Goal: Complete application form

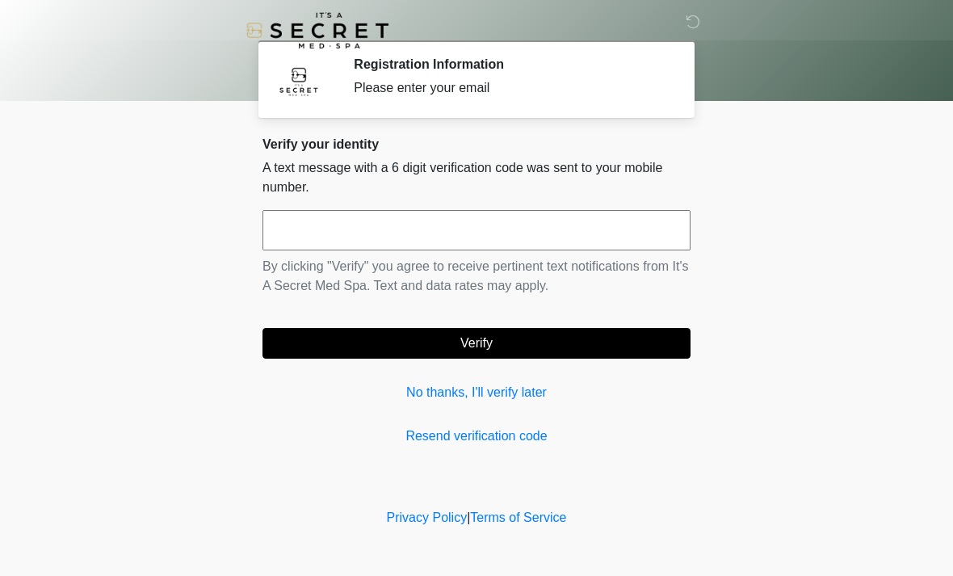
click at [555, 237] on input "text" at bounding box center [476, 230] width 428 height 40
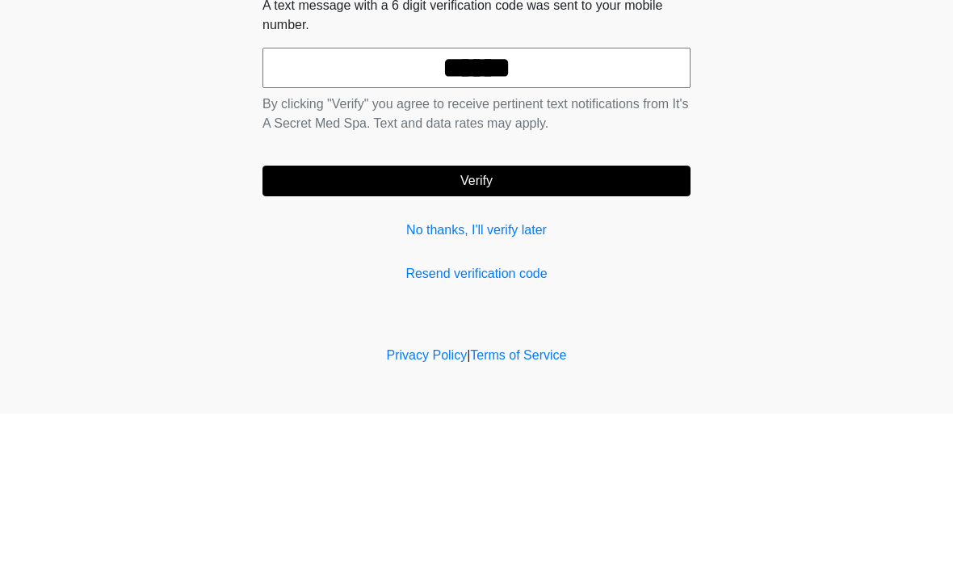
type input "******"
click at [629, 328] on button "Verify" at bounding box center [476, 343] width 428 height 31
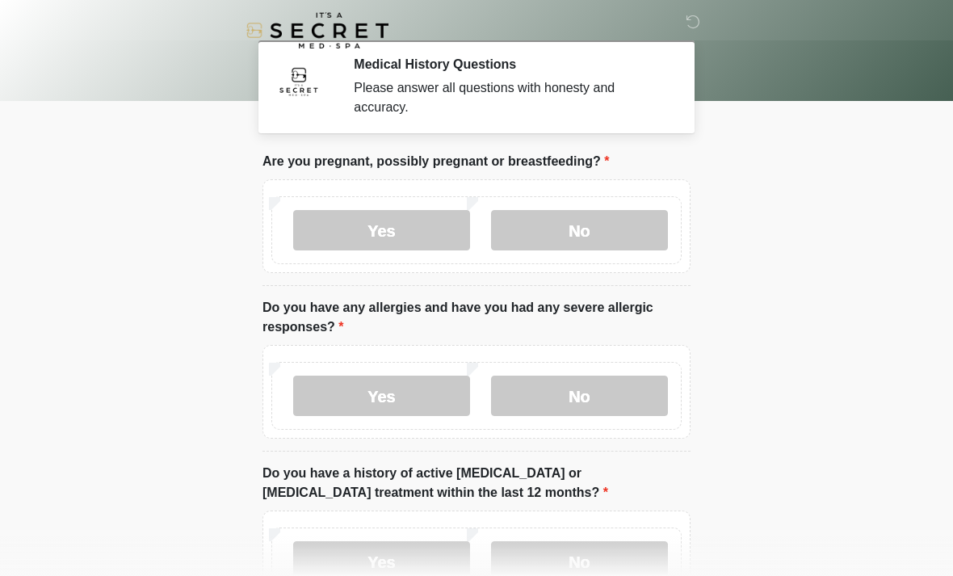
click at [627, 232] on label "No" at bounding box center [579, 230] width 177 height 40
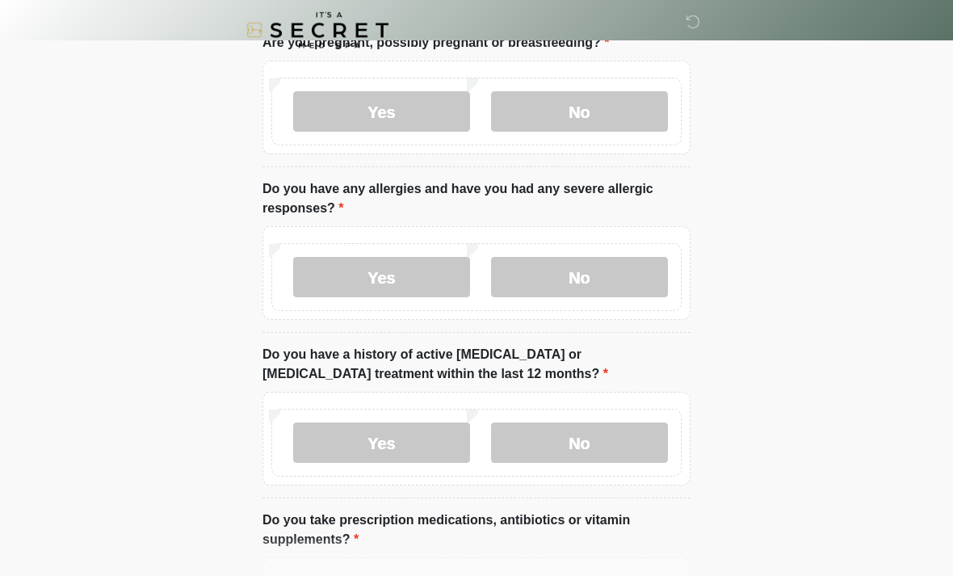
scroll to position [119, 0]
click at [631, 275] on label "No" at bounding box center [579, 276] width 177 height 40
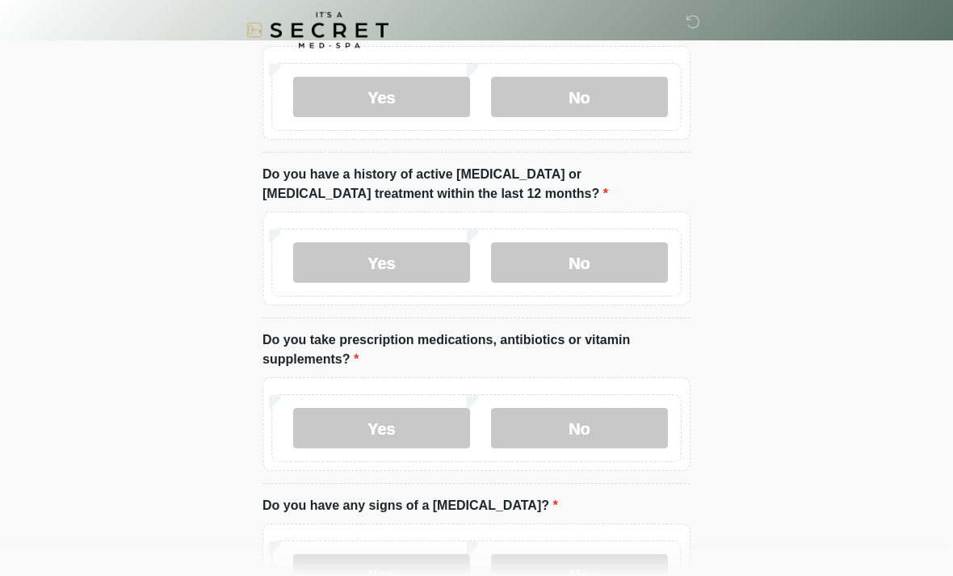
click at [635, 259] on label "No" at bounding box center [579, 263] width 177 height 40
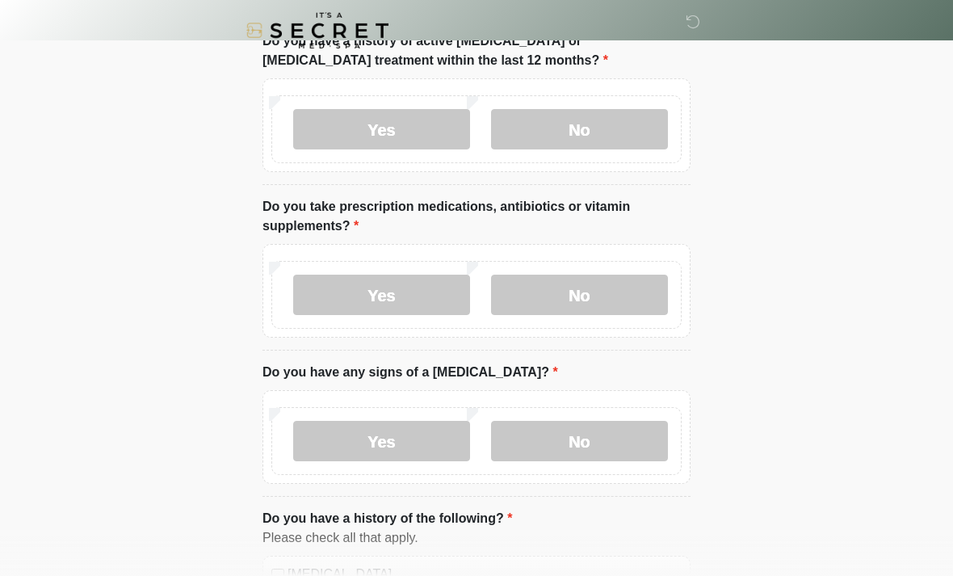
scroll to position [440, 0]
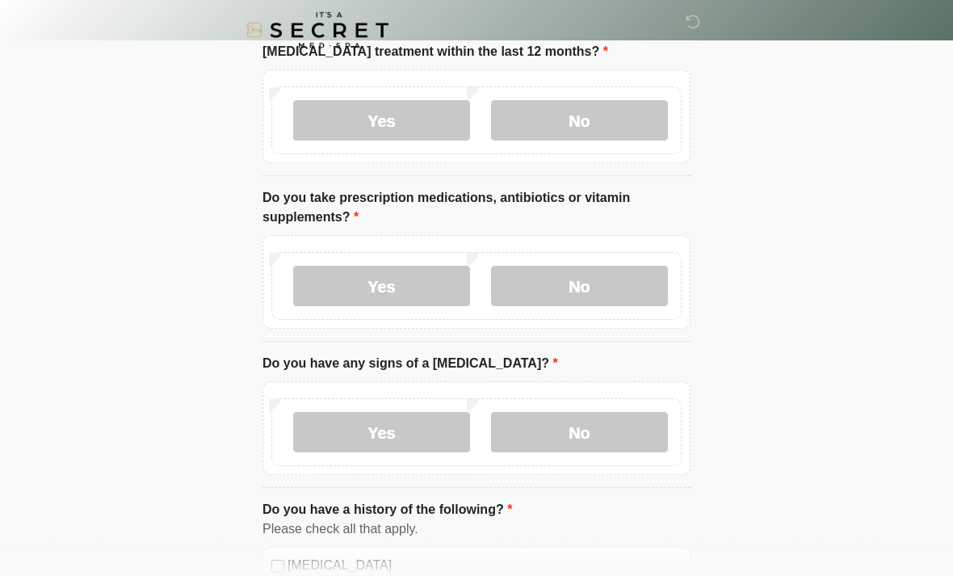
click at [619, 291] on label "No" at bounding box center [579, 286] width 177 height 40
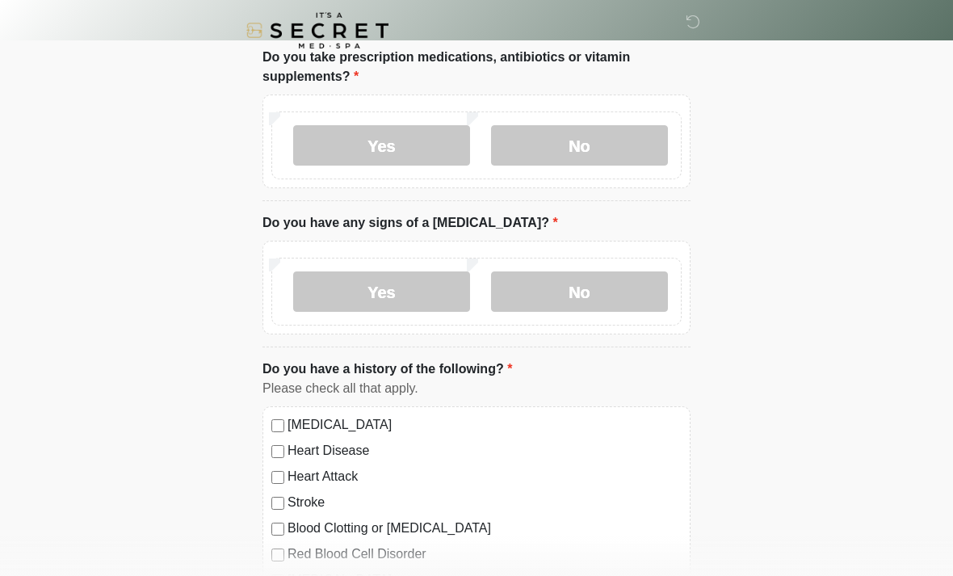
scroll to position [584, 0]
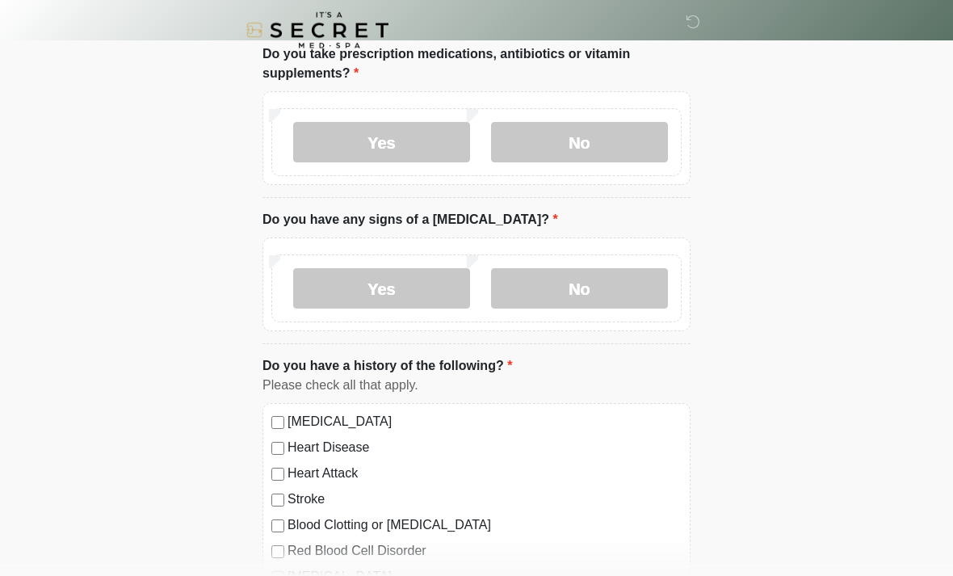
click at [635, 283] on label "No" at bounding box center [579, 289] width 177 height 40
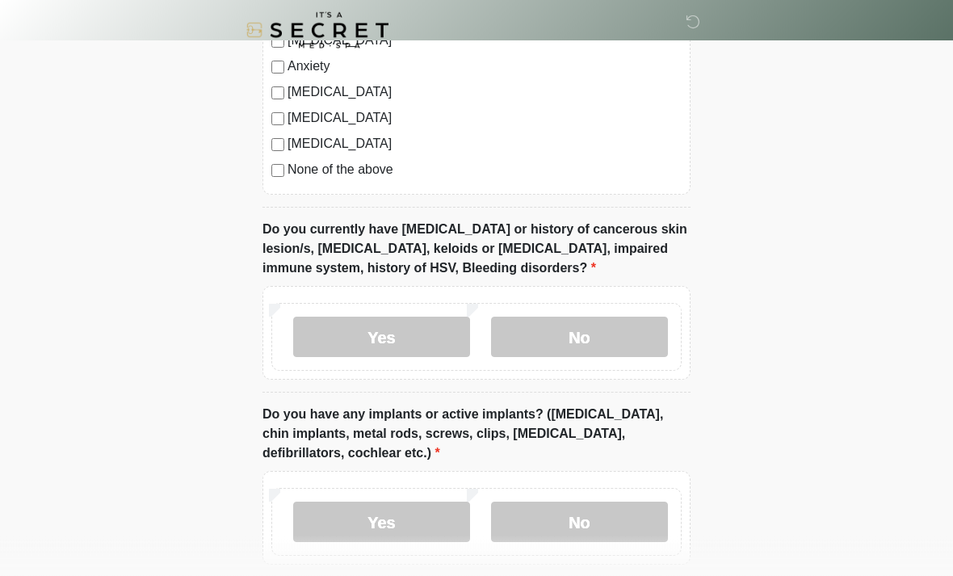
scroll to position [1121, 0]
click at [622, 325] on label "No" at bounding box center [579, 336] width 177 height 40
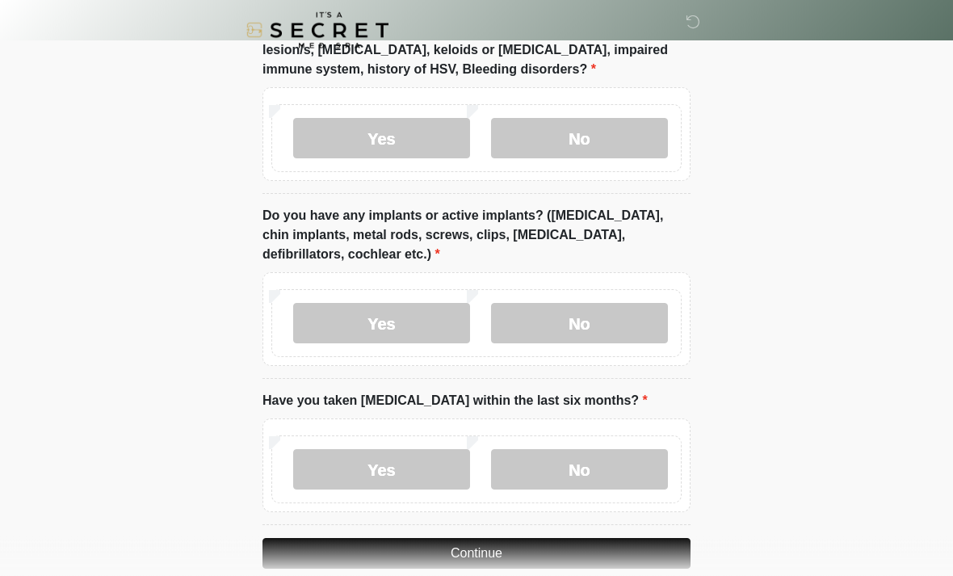
scroll to position [1320, 0]
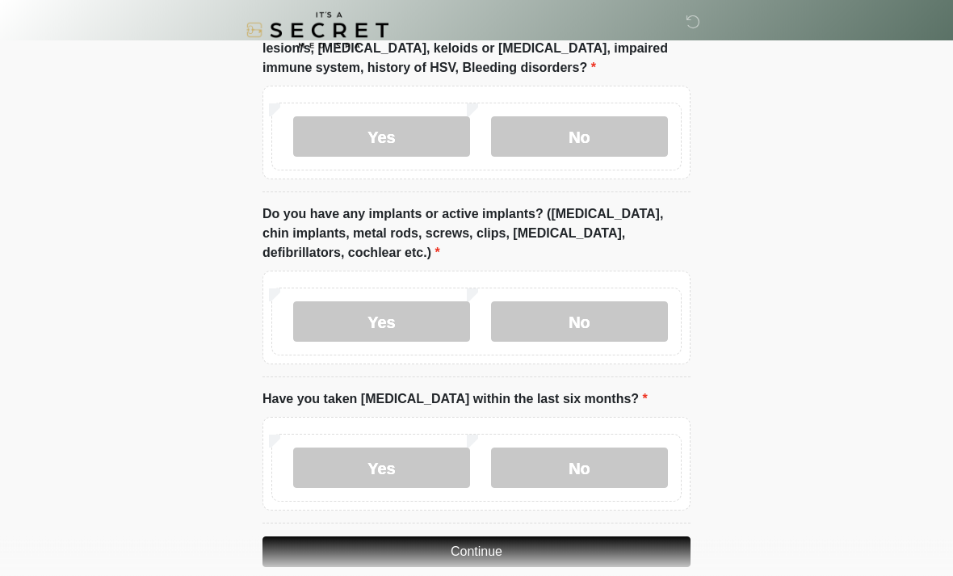
click at [622, 312] on label "No" at bounding box center [579, 322] width 177 height 40
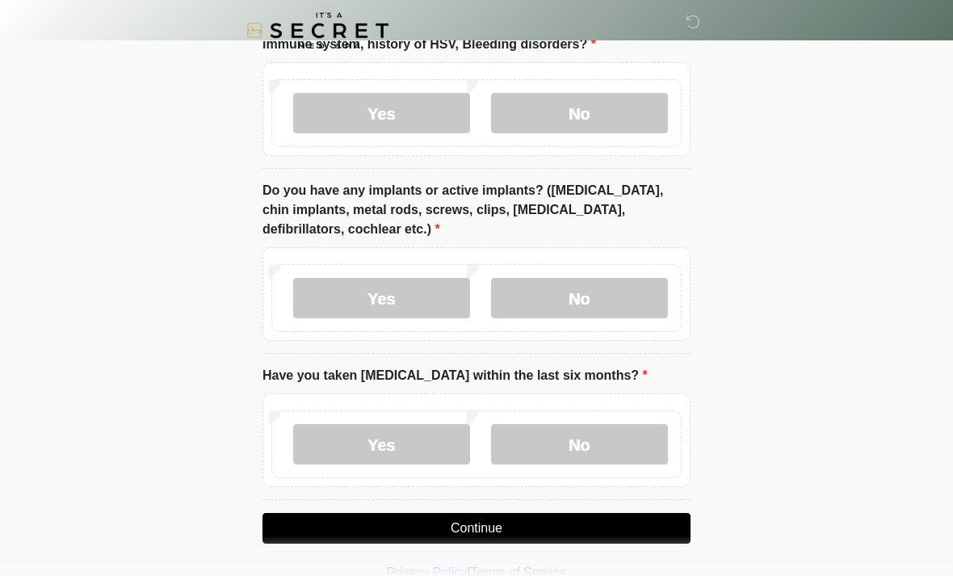
click at [634, 433] on label "No" at bounding box center [579, 444] width 177 height 40
click at [625, 521] on button "Continue" at bounding box center [476, 528] width 428 height 31
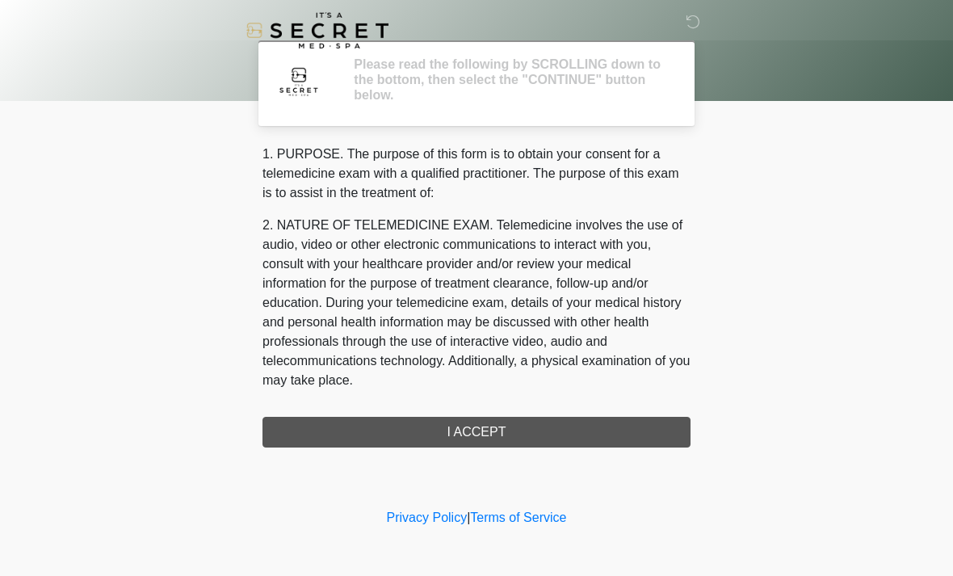
scroll to position [0, 0]
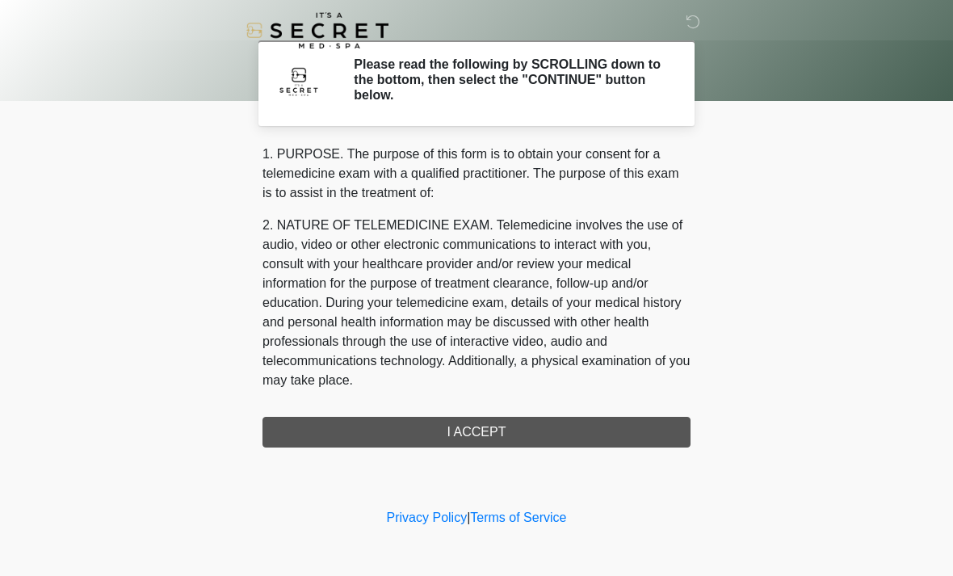
click at [610, 423] on div "1. PURPOSE. The purpose of this form is to obtain your consent for a telemedici…" at bounding box center [476, 296] width 428 height 303
click at [587, 422] on div "1. PURPOSE. The purpose of this form is to obtain your consent for a telemedici…" at bounding box center [476, 296] width 428 height 303
click at [473, 430] on div "1. PURPOSE. The purpose of this form is to obtain your consent for a telemedici…" at bounding box center [476, 296] width 428 height 303
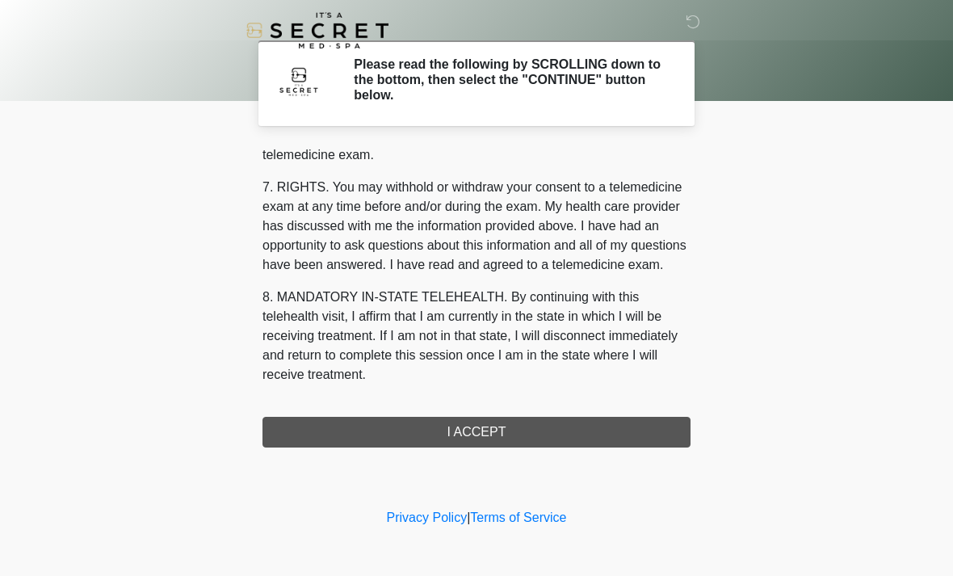
scroll to position [684, 0]
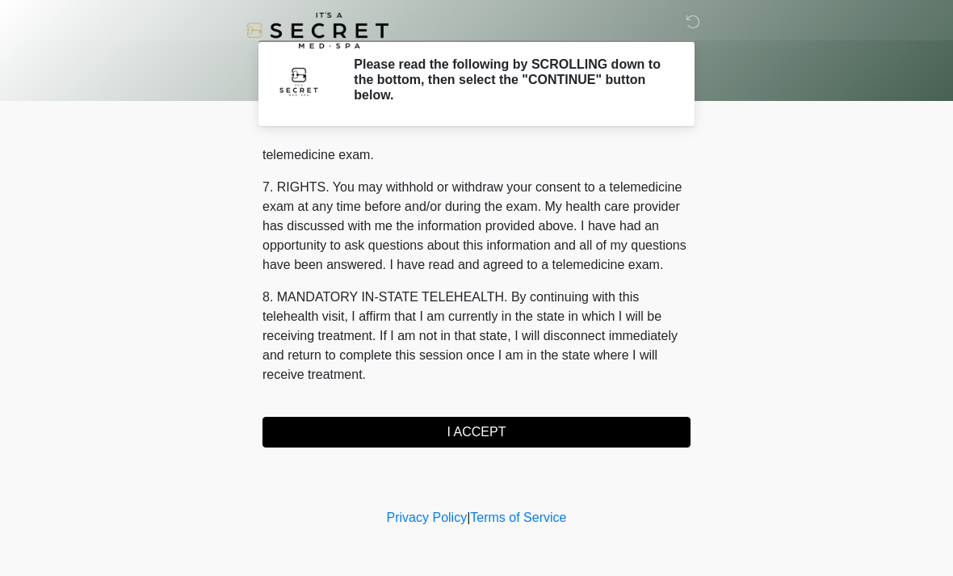
click at [574, 432] on button "I ACCEPT" at bounding box center [476, 432] width 428 height 31
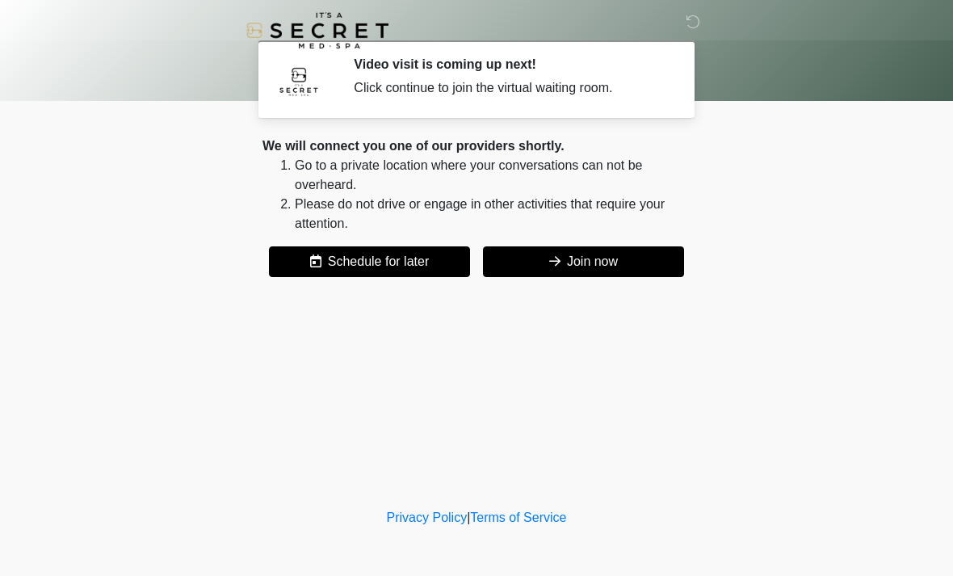
click at [635, 256] on button "Join now" at bounding box center [583, 261] width 201 height 31
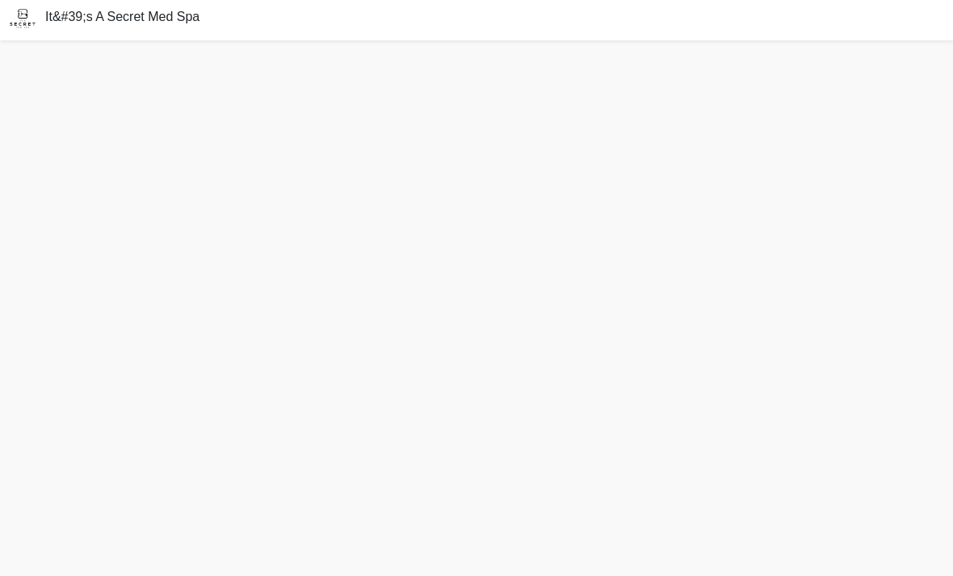
scroll to position [2, 0]
